Goal: Task Accomplishment & Management: Manage account settings

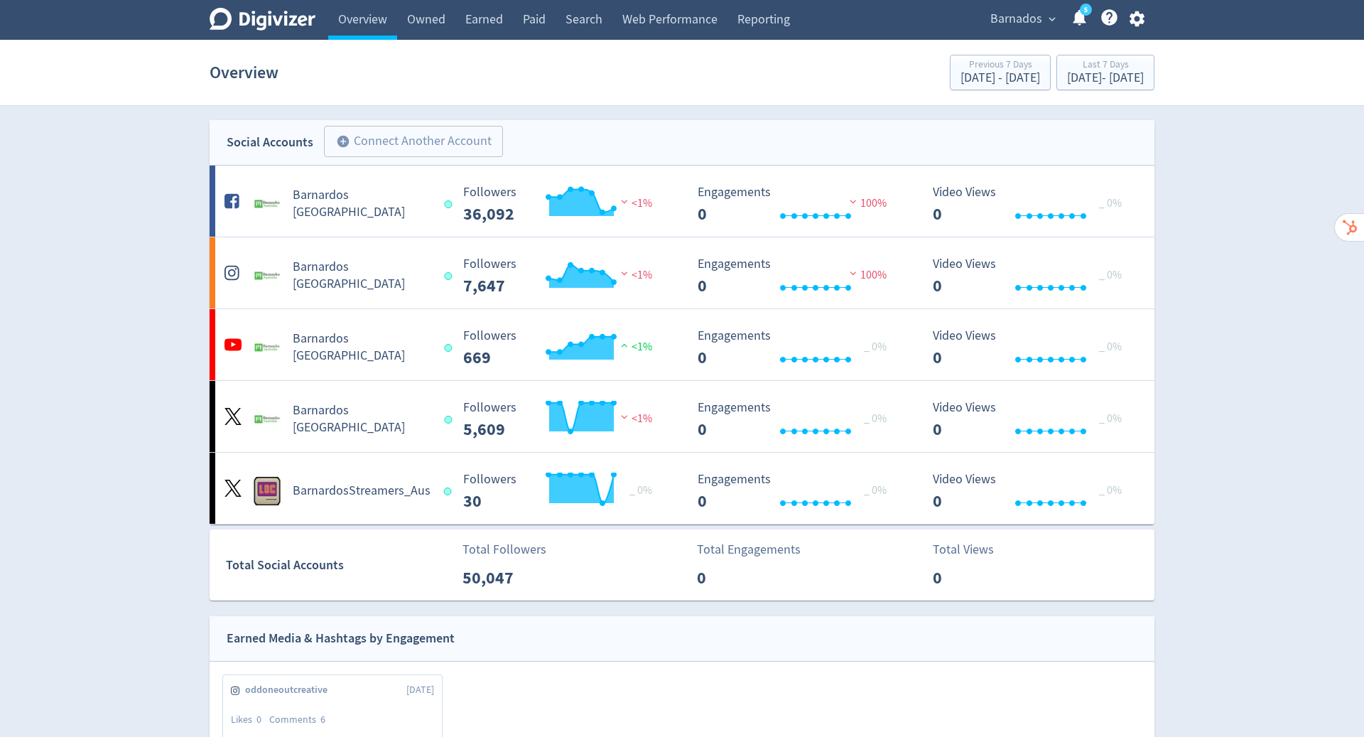
click at [1133, 18] on icon "button" at bounding box center [1136, 19] width 15 height 16
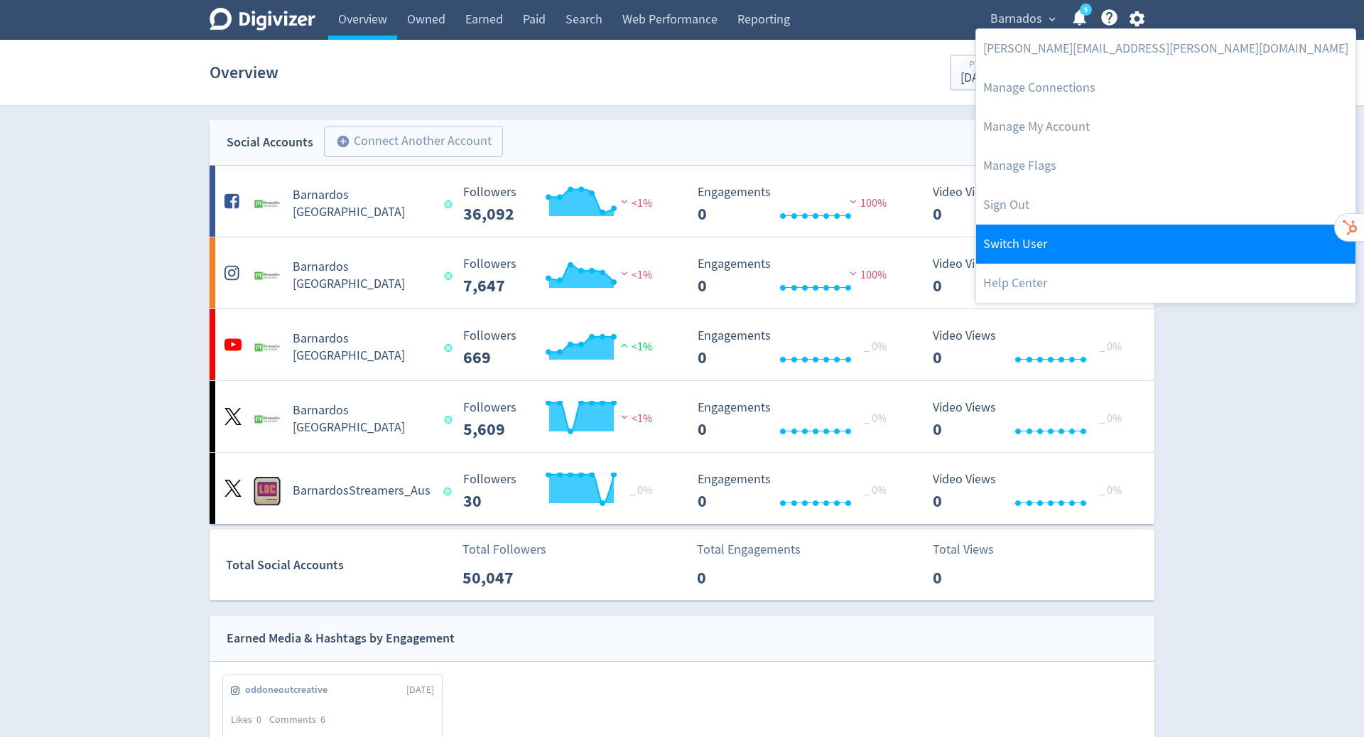
click at [1059, 234] on link "Switch User" at bounding box center [1165, 244] width 379 height 39
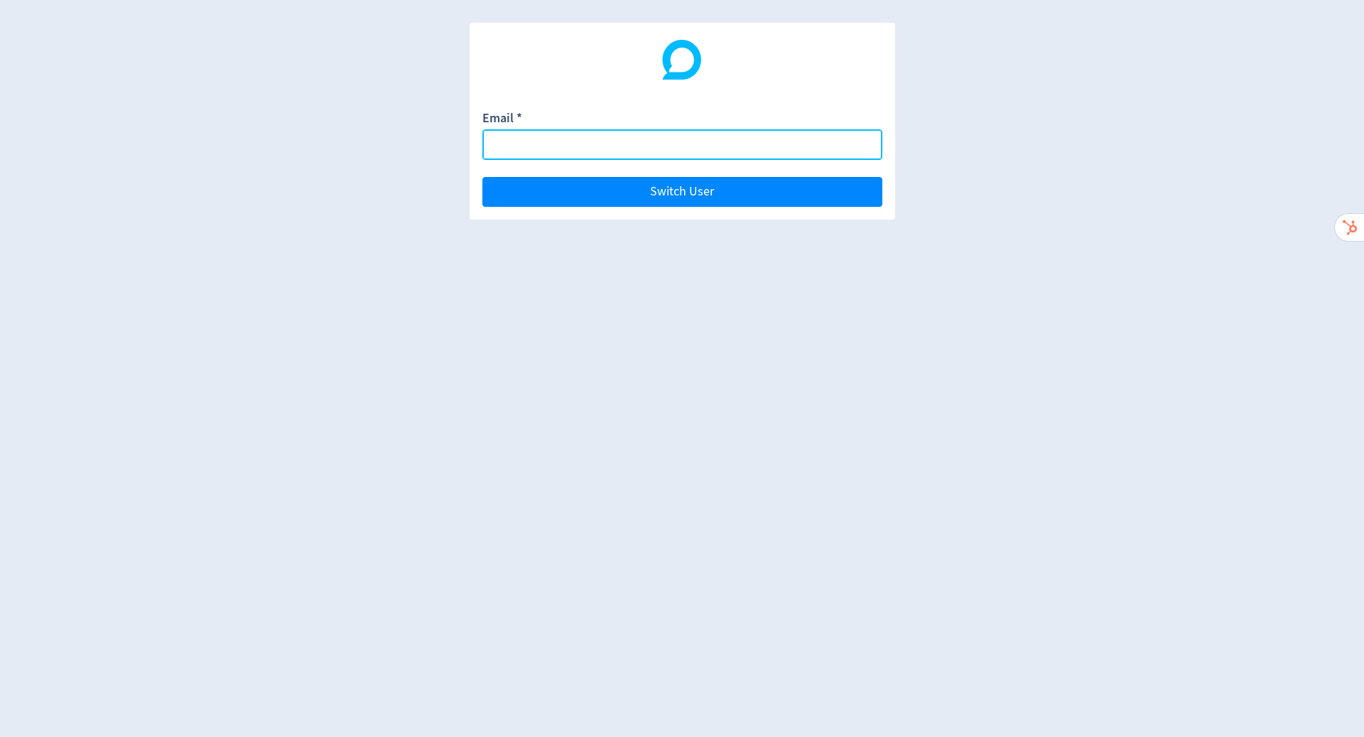
click at [738, 154] on input "Email *" at bounding box center [682, 144] width 400 height 31
paste input "[EMAIL_ADDRESS][DOMAIN_NAME]"
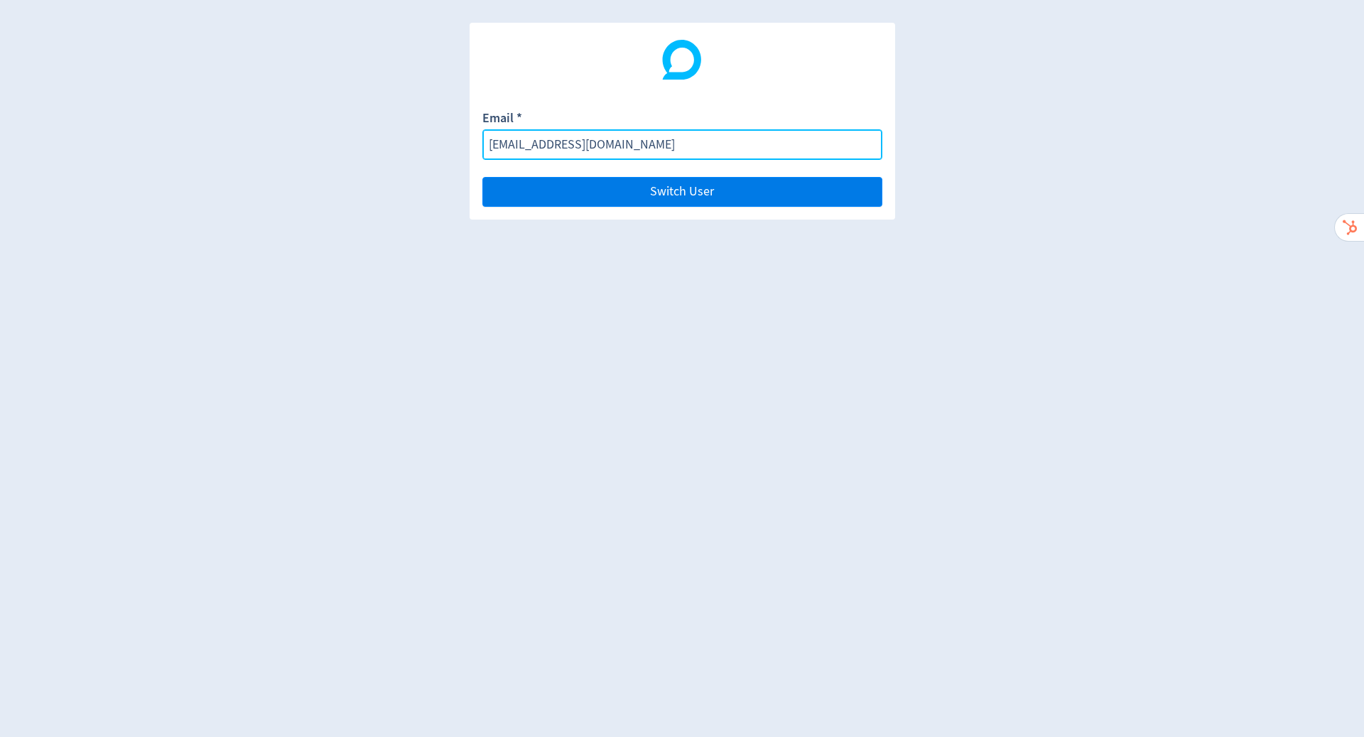
type input "[EMAIL_ADDRESS][DOMAIN_NAME]"
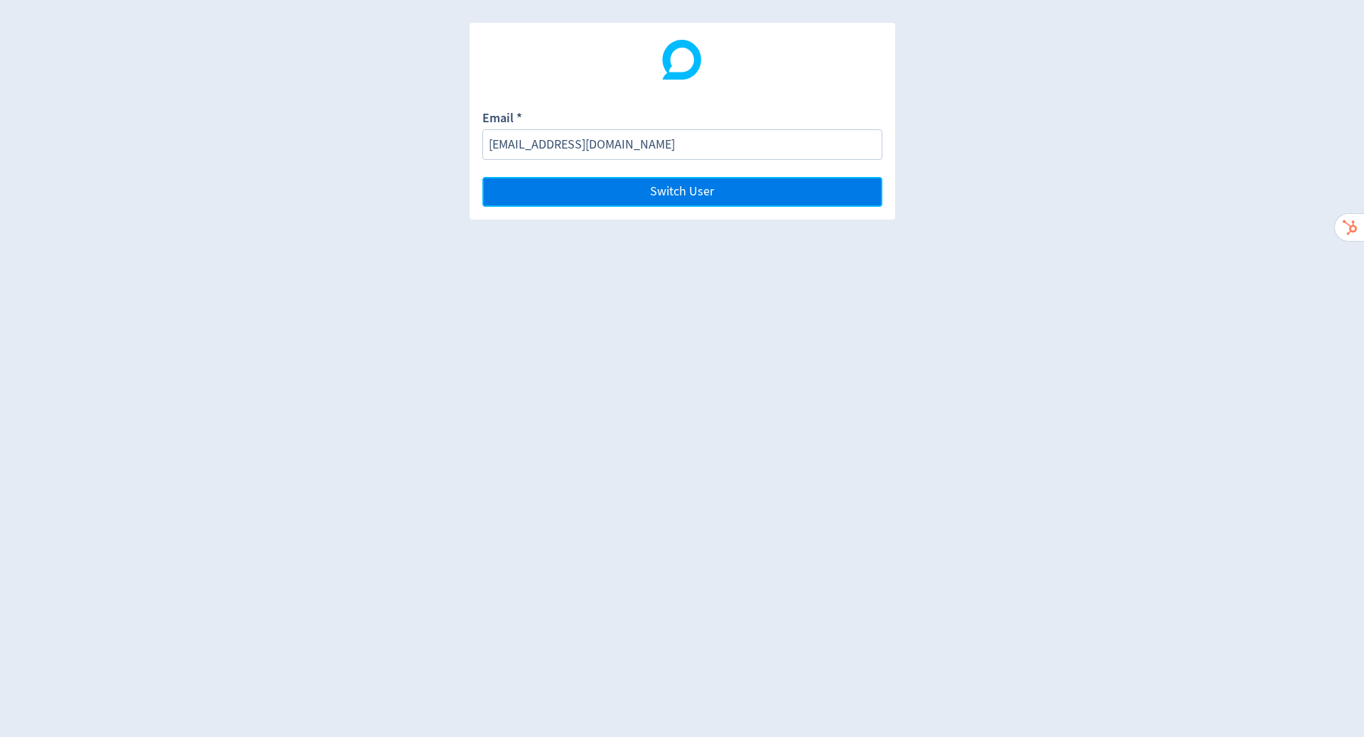
click at [748, 197] on button "Switch User" at bounding box center [682, 192] width 400 height 30
